Goal: Task Accomplishment & Management: Manage account settings

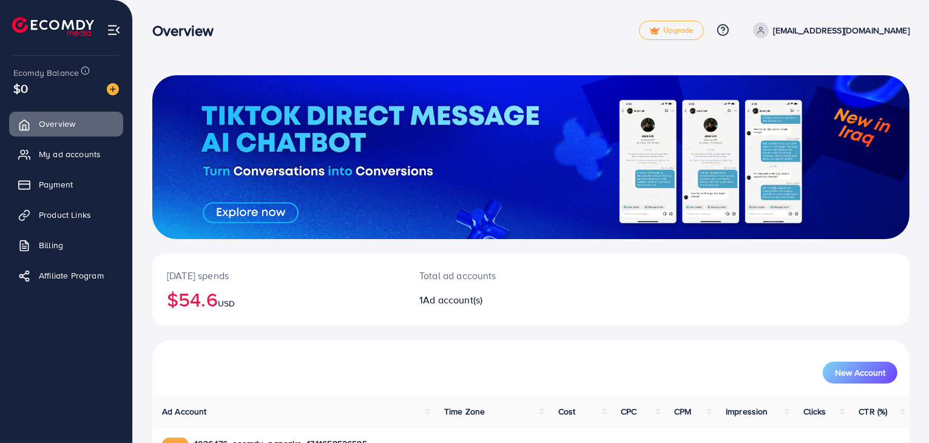
scroll to position [83, 0]
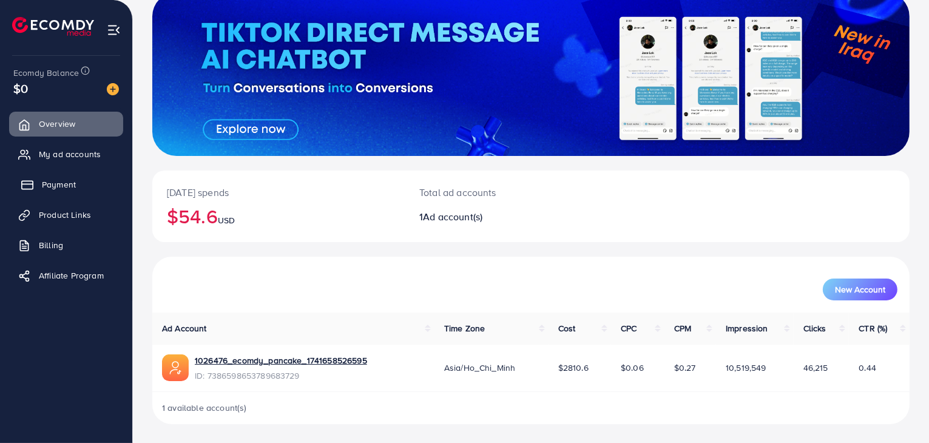
click at [40, 187] on link "Payment" at bounding box center [66, 184] width 114 height 24
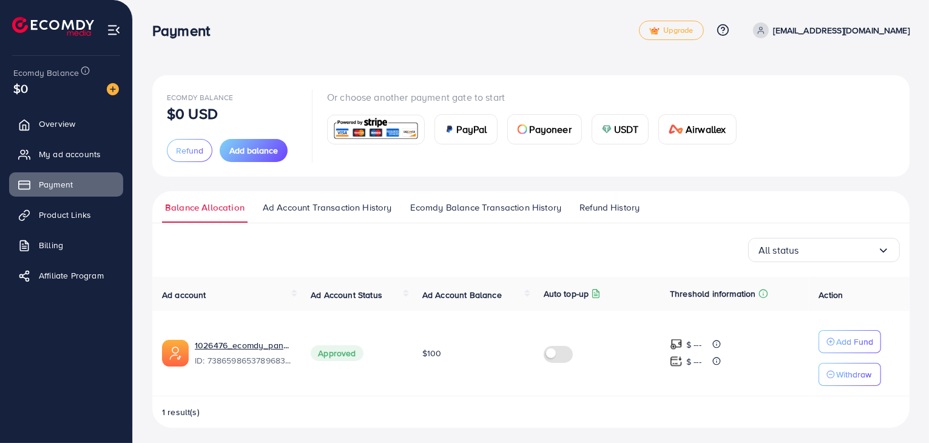
click at [386, 133] on img at bounding box center [375, 129] width 89 height 26
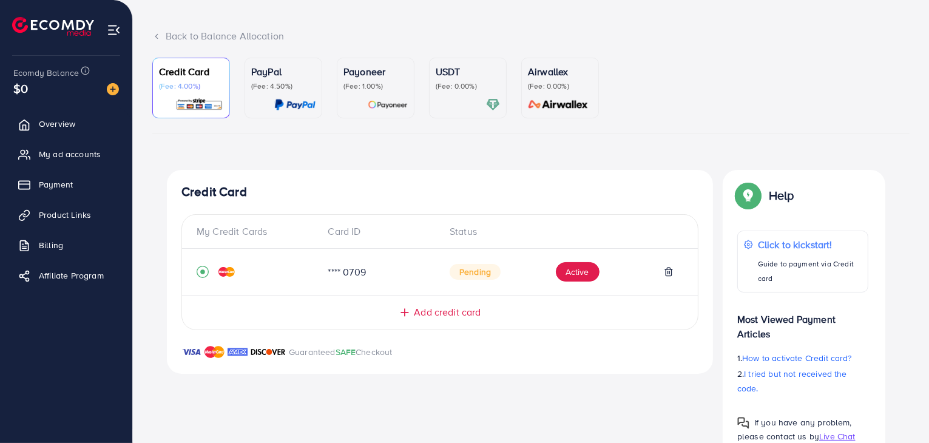
scroll to position [95, 0]
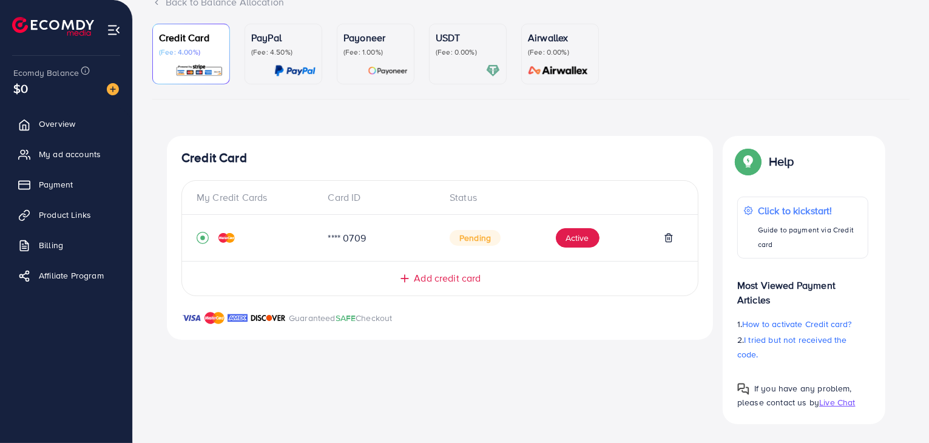
click at [451, 277] on span "Add credit card" at bounding box center [447, 278] width 67 height 14
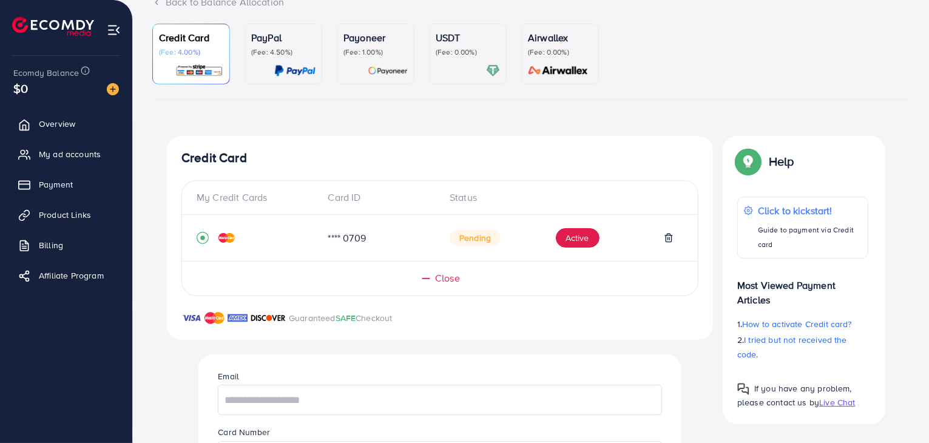
scroll to position [216, 0]
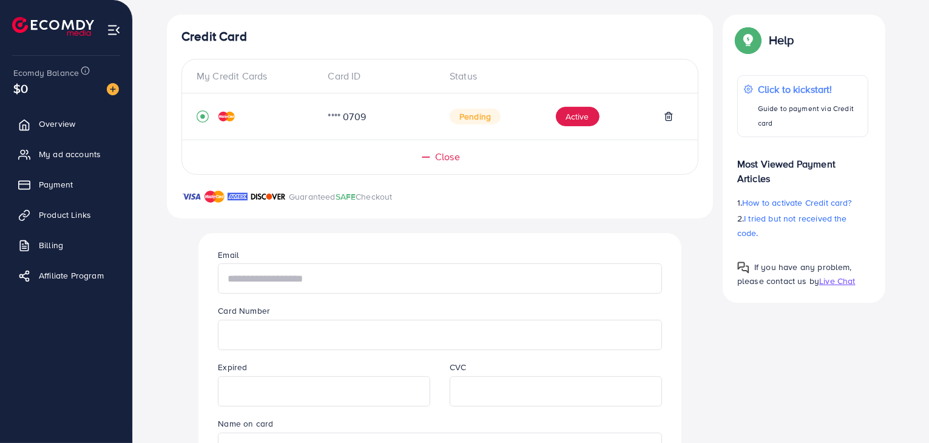
click at [395, 275] on input "text" at bounding box center [439, 278] width 443 height 30
type input "**********"
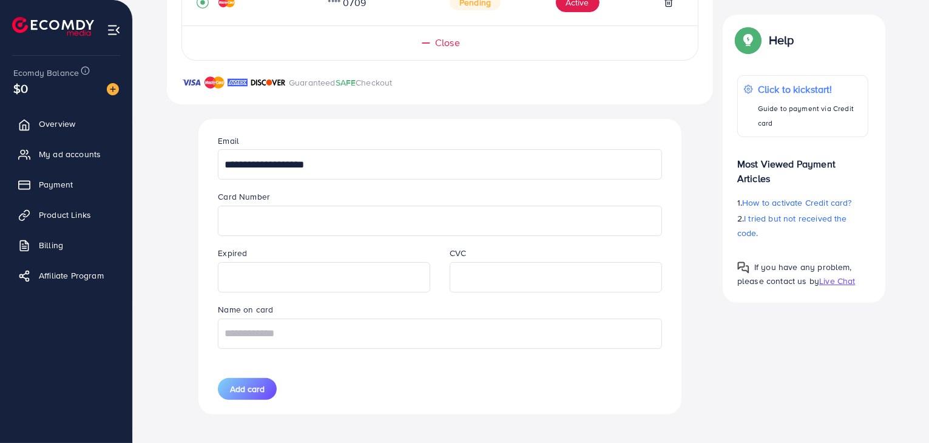
scroll to position [335, 0]
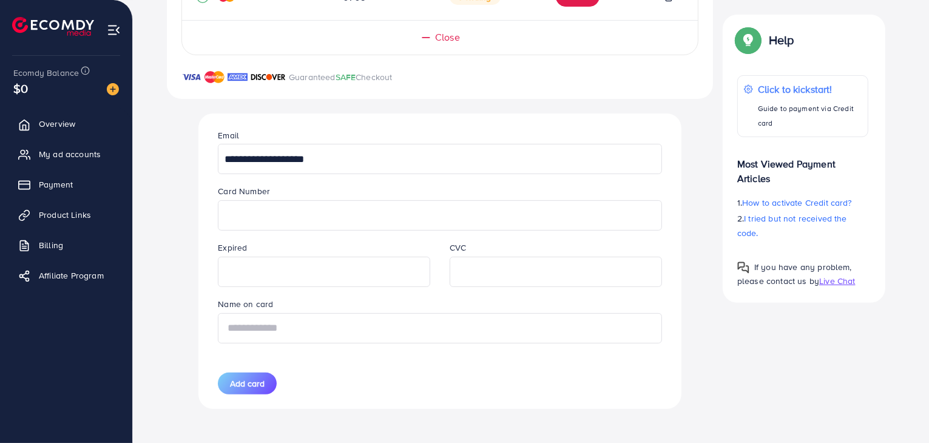
click at [480, 332] on input "text" at bounding box center [439, 328] width 443 height 30
type input "**********"
click at [271, 381] on button "Add card" at bounding box center [247, 383] width 59 height 22
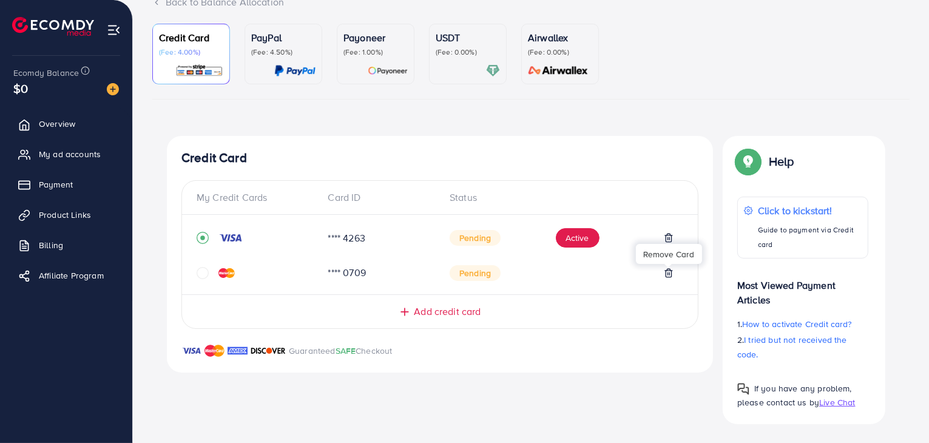
click at [671, 272] on icon at bounding box center [667, 273] width 5 height 8
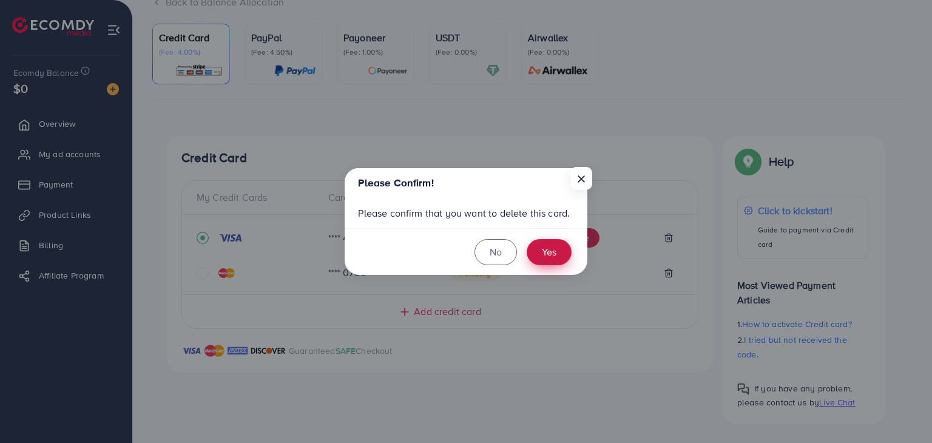
click at [556, 255] on button "Yes" at bounding box center [549, 252] width 45 height 26
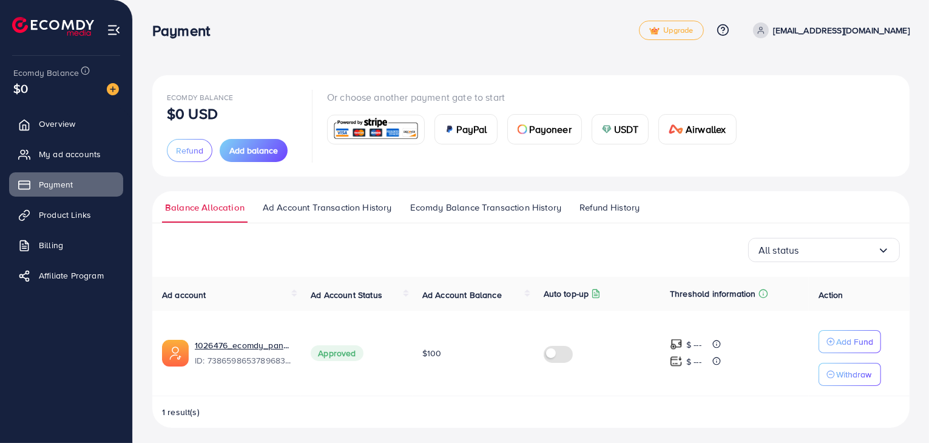
click at [357, 138] on img at bounding box center [375, 129] width 89 height 26
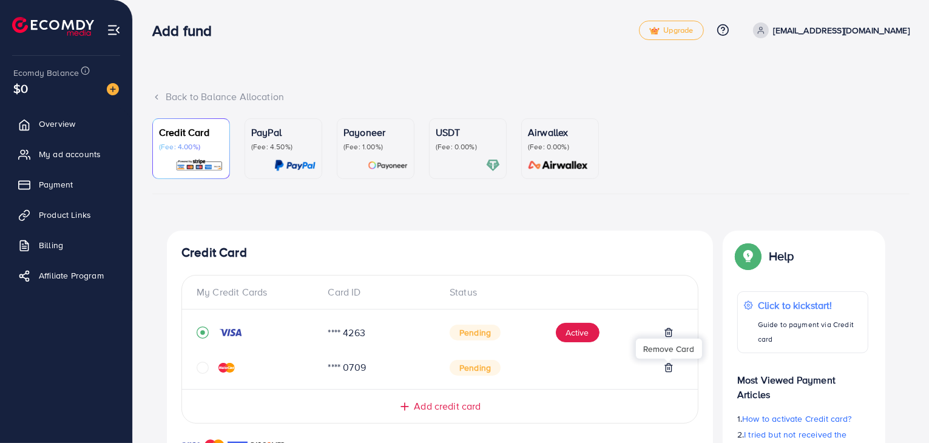
click at [667, 367] on icon at bounding box center [669, 368] width 10 height 10
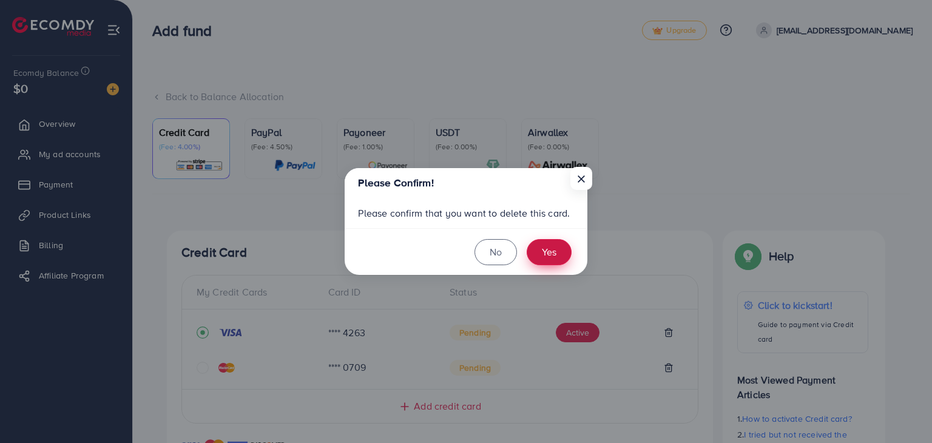
click at [550, 251] on button "Yes" at bounding box center [549, 252] width 45 height 26
